Goal: Information Seeking & Learning: Learn about a topic

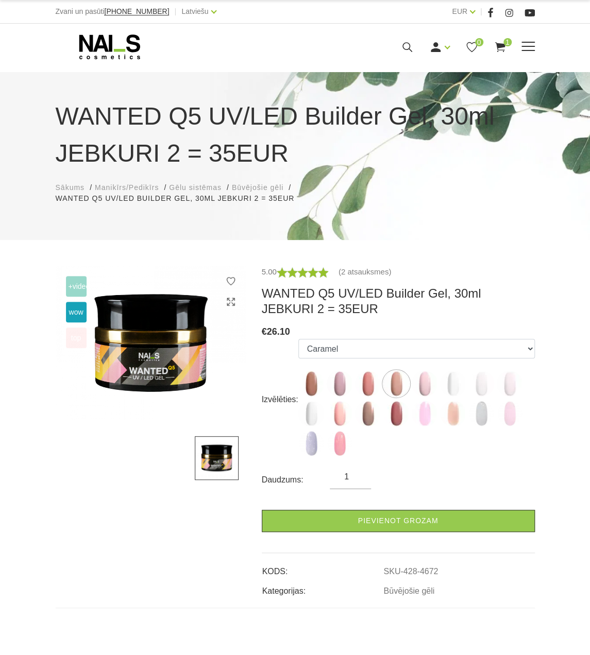
click at [405, 42] on use at bounding box center [407, 47] width 10 height 10
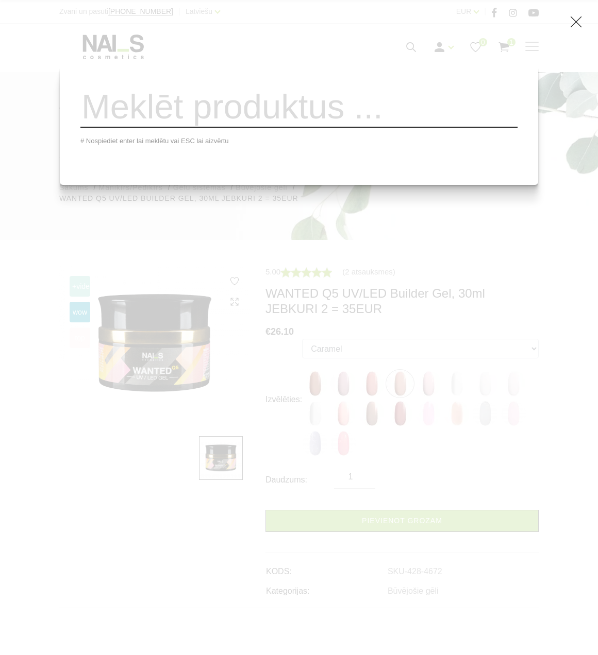
click at [382, 121] on input "search" at bounding box center [298, 107] width 437 height 42
type input "kut"
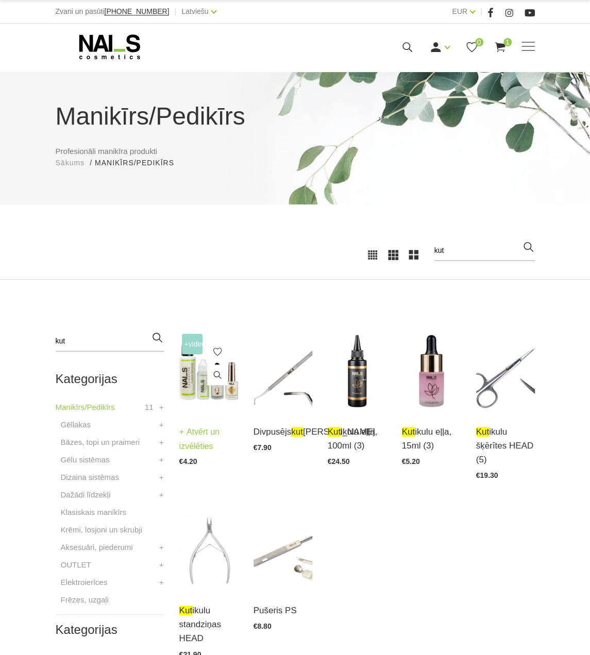
click at [195, 384] on img at bounding box center [208, 371] width 59 height 81
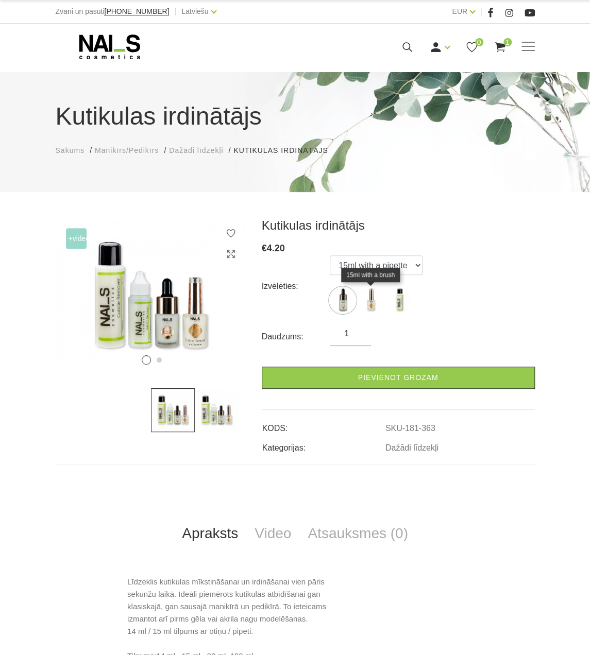
click at [371, 308] on img at bounding box center [371, 301] width 26 height 26
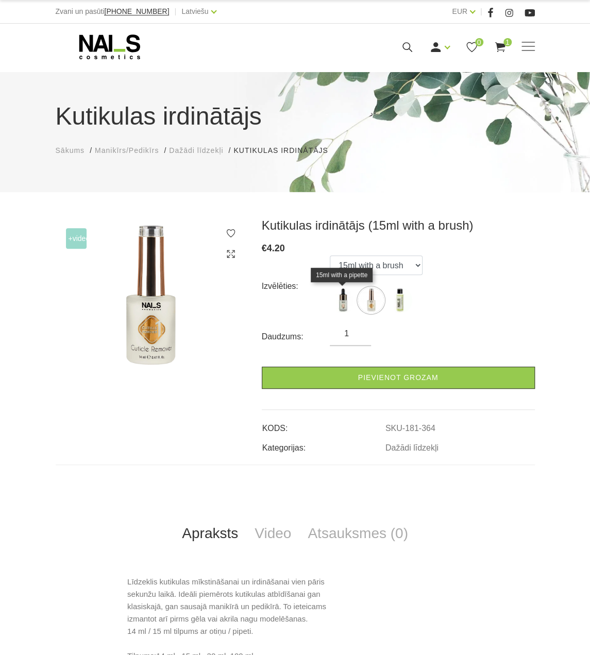
click at [344, 299] on img at bounding box center [343, 301] width 26 height 26
select select "363"
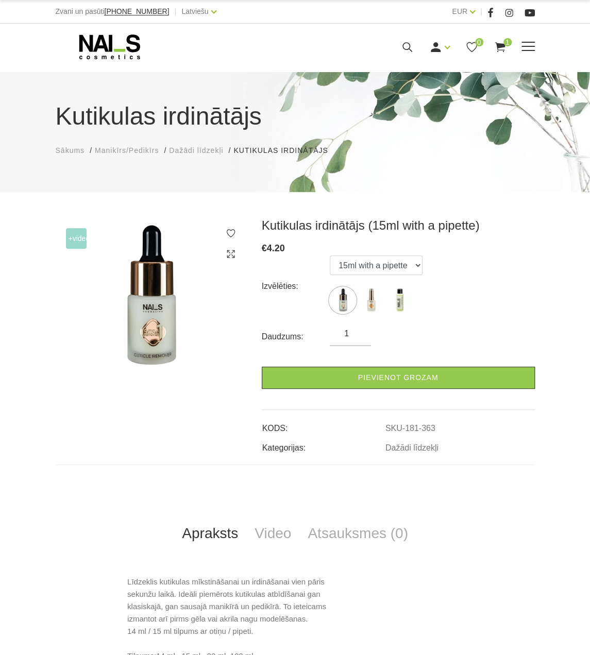
click at [414, 57] on div "Manikīrs Gēllakas Bāzes, topi un praimeri Gēlu sistēmas Dizaina sistēmas Dažādi…" at bounding box center [295, 47] width 479 height 26
click at [405, 46] on icon at bounding box center [407, 47] width 13 height 13
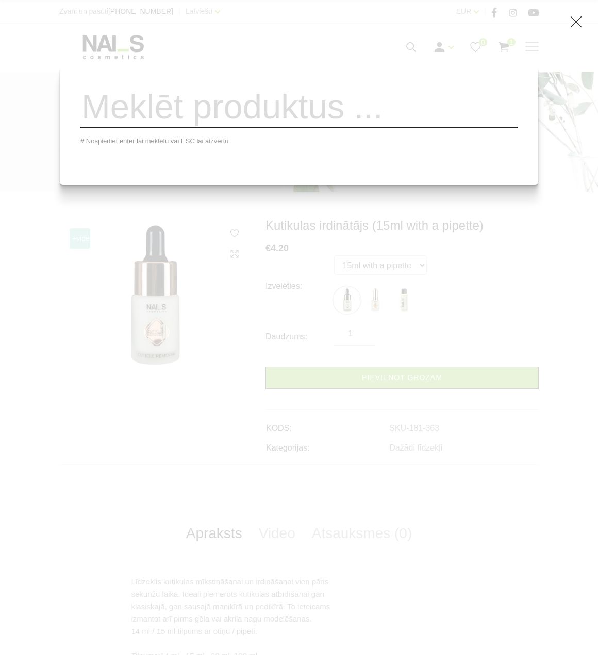
click at [357, 119] on input "search" at bounding box center [298, 107] width 437 height 42
type input "e"
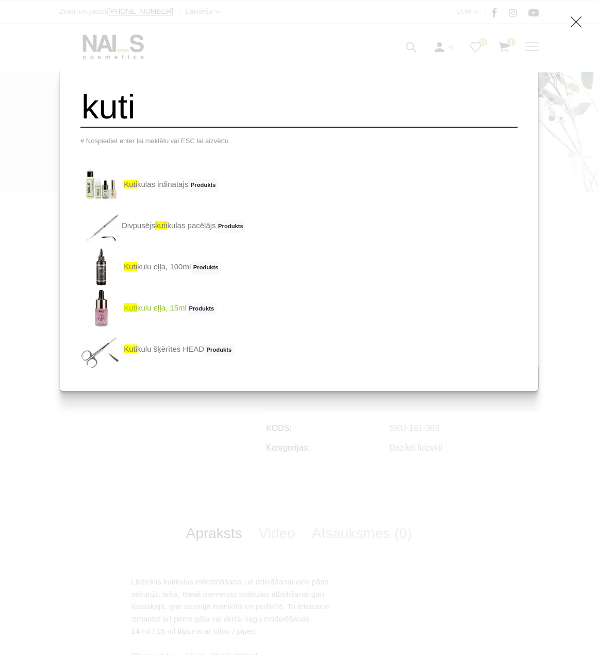
type input "kuti"
click at [191, 316] on link "kuti kulu eļļa, 15ml Produkts" at bounding box center [148, 308] width 136 height 41
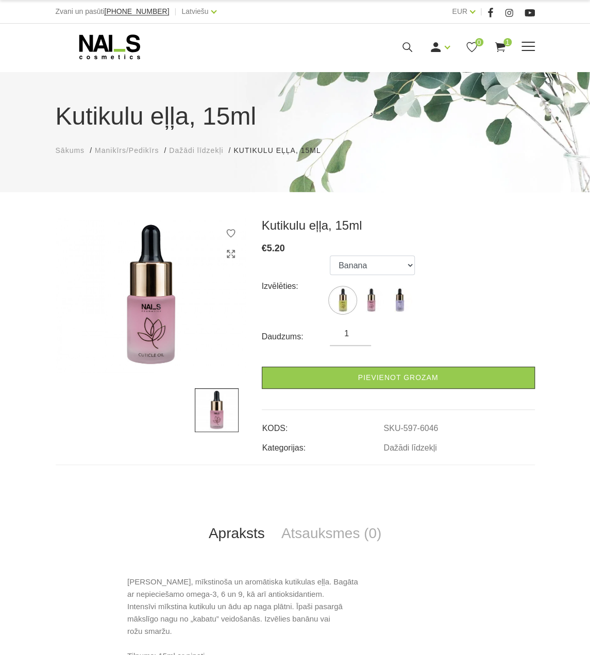
click at [401, 50] on icon at bounding box center [407, 47] width 13 height 13
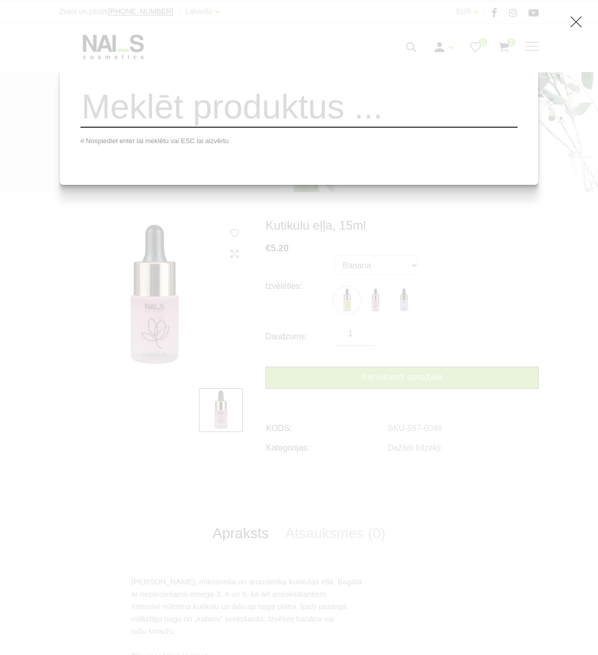
click at [356, 117] on input "search" at bounding box center [298, 107] width 437 height 42
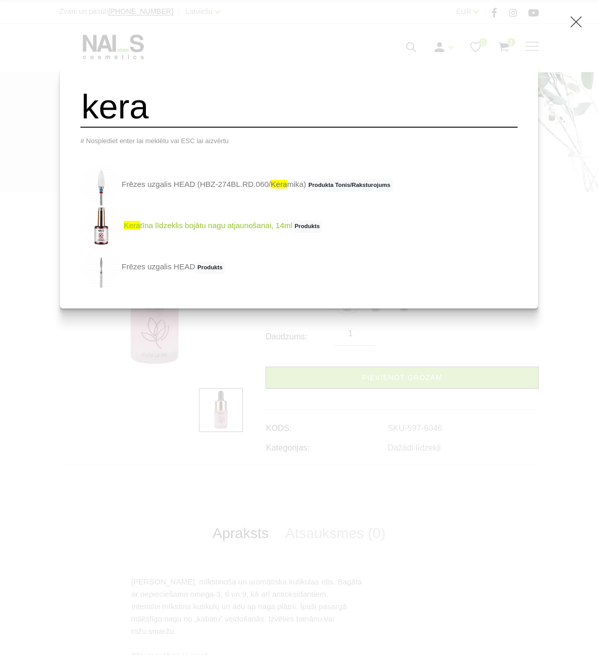
type input "kera"
click at [263, 230] on link "kera tīna līdzeklis bojātu nagu atjaunošanai, 14ml Produkts" at bounding box center [201, 226] width 242 height 41
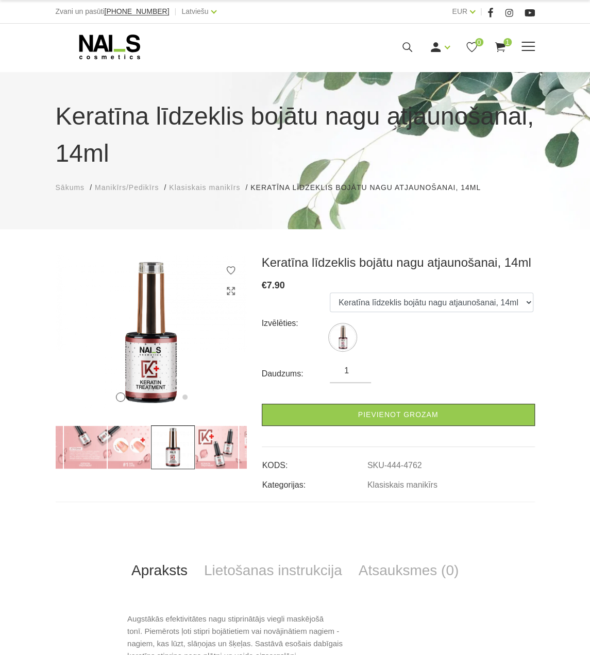
click at [405, 48] on icon at bounding box center [407, 47] width 13 height 13
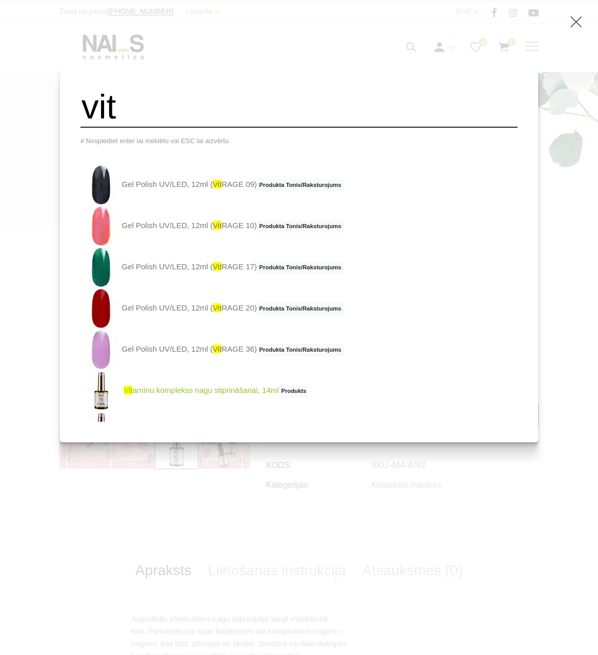
type input "vit"
click at [261, 393] on link "vit amīnu komplekss nagu stiprināšanai, 14ml Produkts" at bounding box center [194, 391] width 228 height 41
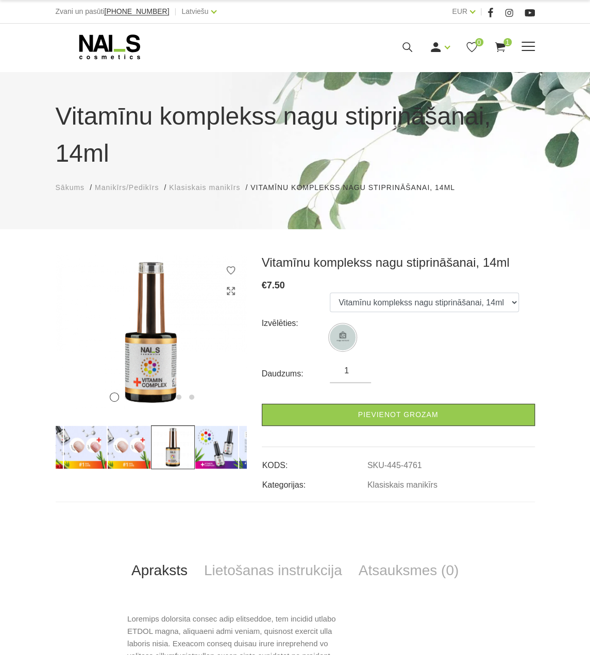
click at [410, 45] on icon at bounding box center [407, 47] width 13 height 13
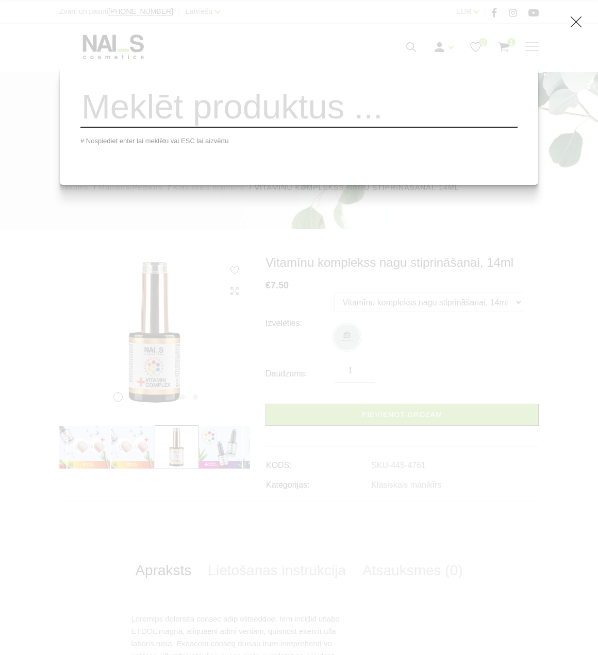
click at [426, 111] on input "search" at bounding box center [298, 107] width 437 height 42
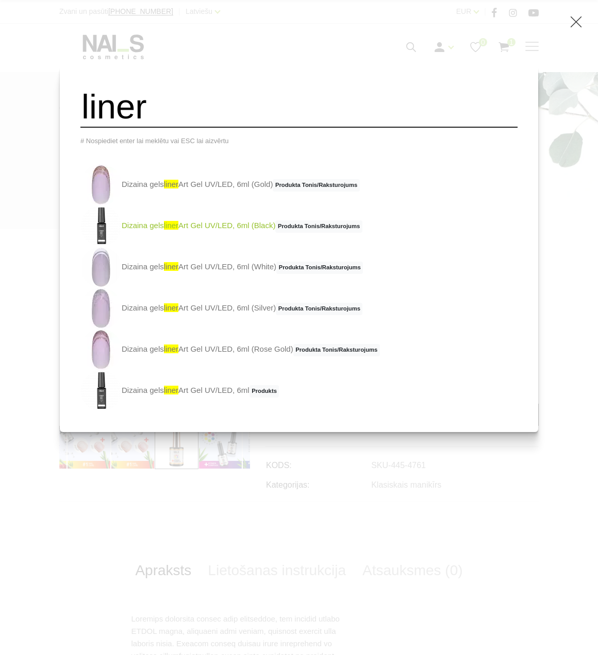
type input "liner"
click at [221, 232] on link "Dizaina gels liner Art Gel UV/LED, 6ml (Black) Produkta Tonis/Raksturojums" at bounding box center [221, 226] width 282 height 41
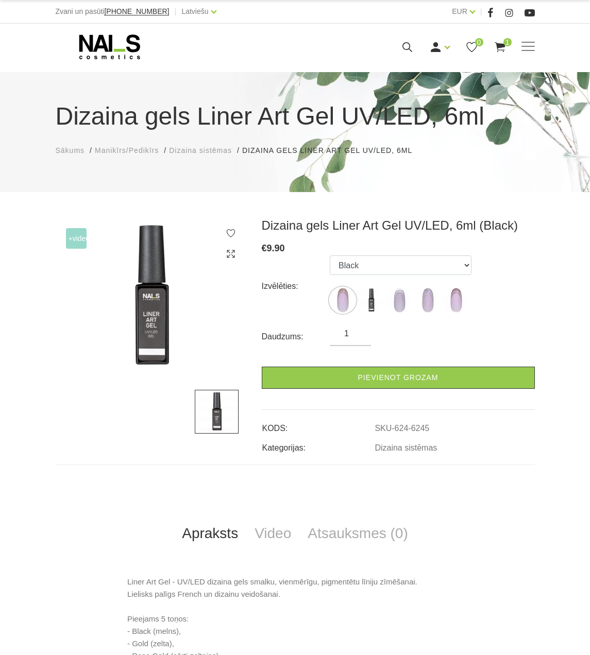
select select "6245"
click at [409, 49] on icon at bounding box center [407, 47] width 13 height 13
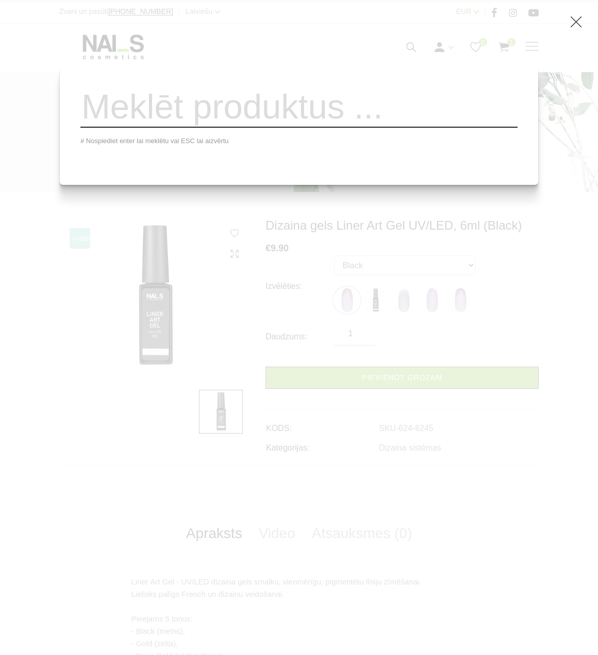
click at [406, 115] on input "search" at bounding box center [298, 107] width 437 height 42
type input "chrom"
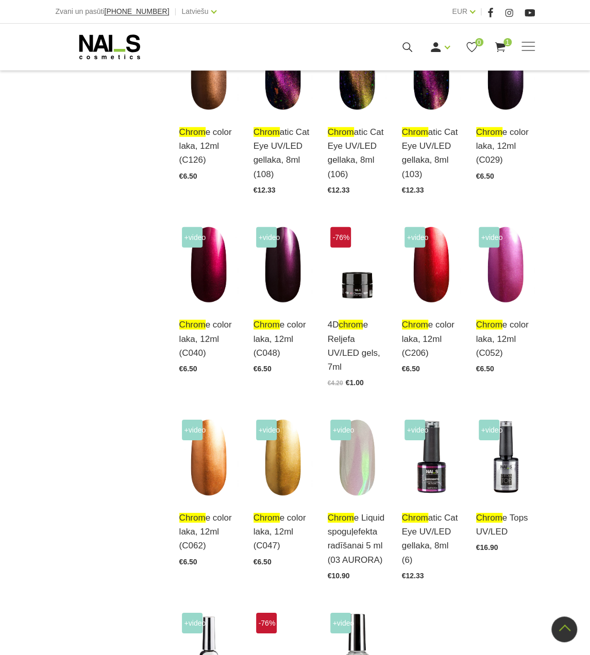
scroll to position [1443, 0]
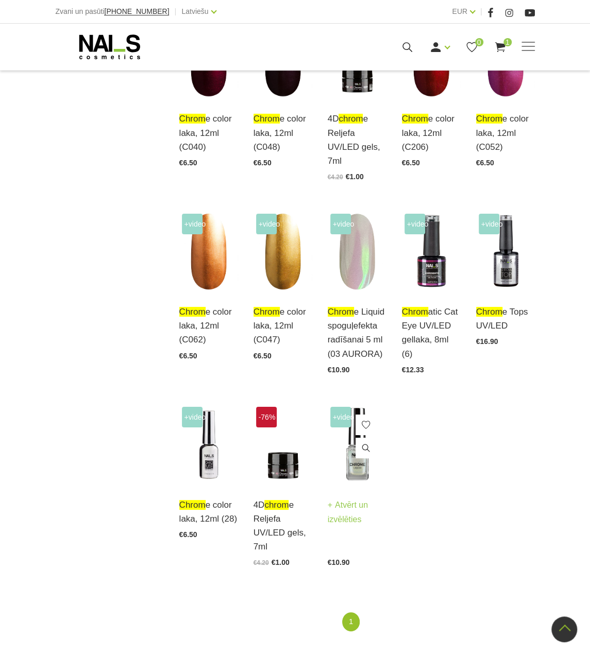
click at [357, 443] on img at bounding box center [357, 445] width 59 height 81
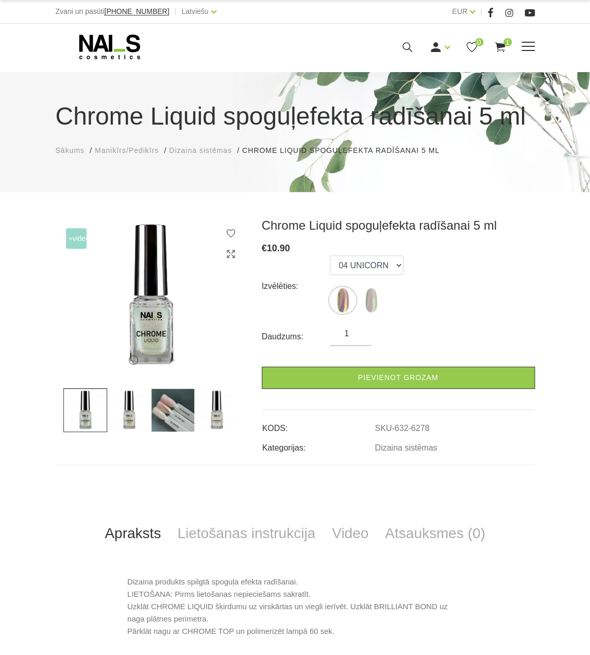
click at [402, 47] on icon at bounding box center [407, 47] width 13 height 13
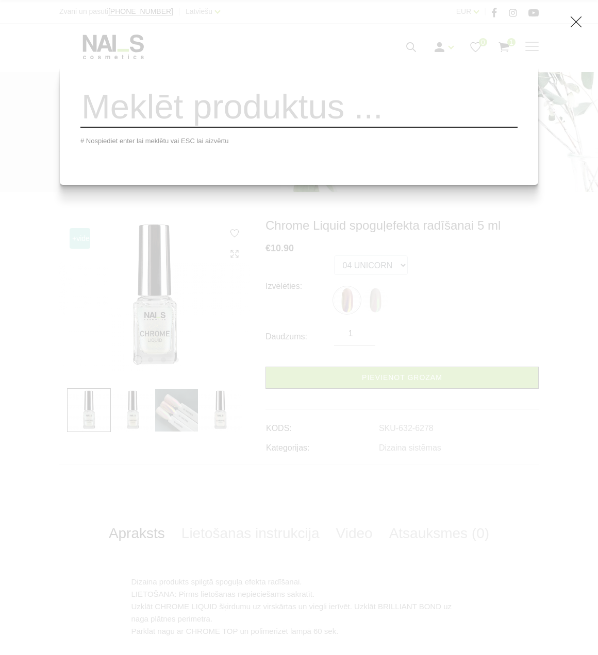
click at [350, 98] on input "search" at bounding box center [298, 107] width 437 height 42
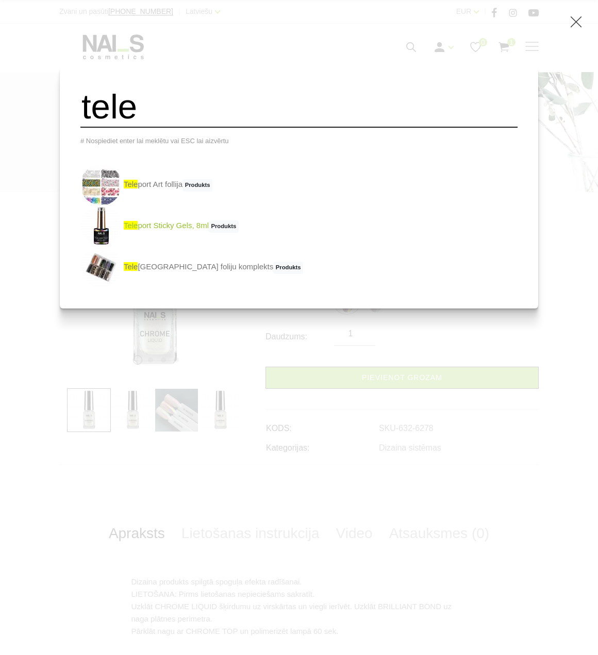
type input "tele"
click at [181, 233] on link "tele port Sticky Gels, 8ml Produkts" at bounding box center [159, 226] width 158 height 41
